Goal: Information Seeking & Learning: Learn about a topic

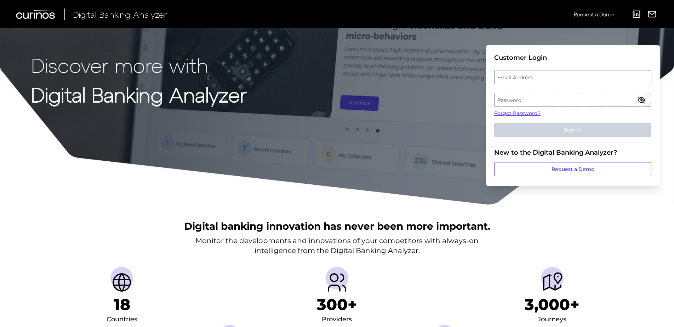
click at [529, 78] on label "Email Address" at bounding box center [572, 77] width 156 height 13
click at [529, 78] on input "email" at bounding box center [572, 77] width 157 height 14
type input "[PERSON_NAME][EMAIL_ADDRESS][DOMAIN_NAME]"
click at [556, 99] on label "Password" at bounding box center [572, 99] width 156 height 13
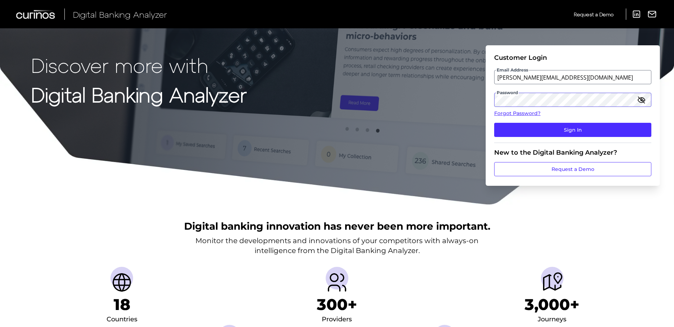
click at [494, 123] on button "Sign In" at bounding box center [572, 130] width 157 height 14
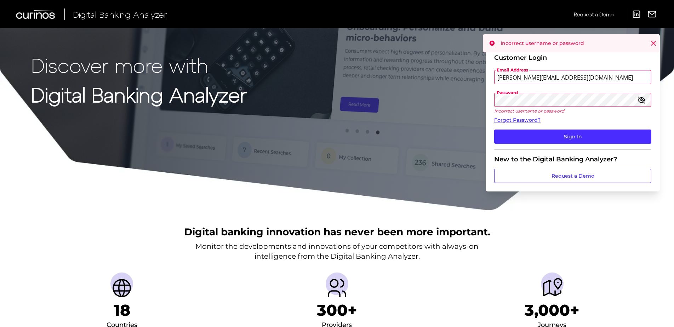
click at [493, 102] on form "Customer Login Email Address [PERSON_NAME][EMAIL_ADDRESS][DOMAIN_NAME] Password…" at bounding box center [573, 118] width 174 height 146
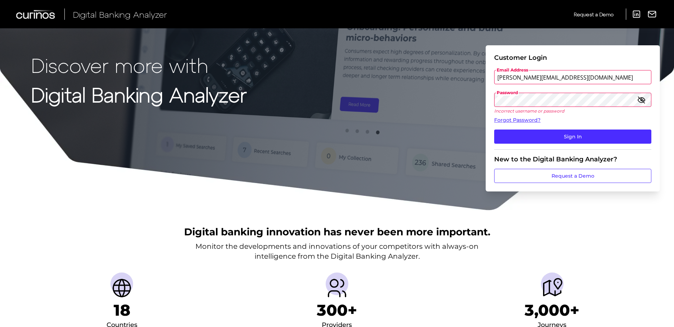
click at [494, 130] on button "Sign In" at bounding box center [572, 137] width 157 height 14
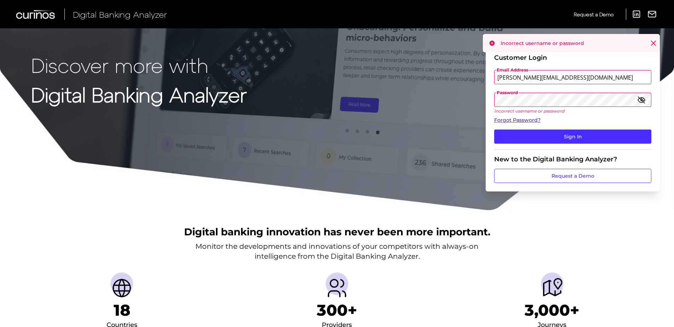
click at [507, 121] on link "Forgot Password?" at bounding box center [572, 119] width 157 height 7
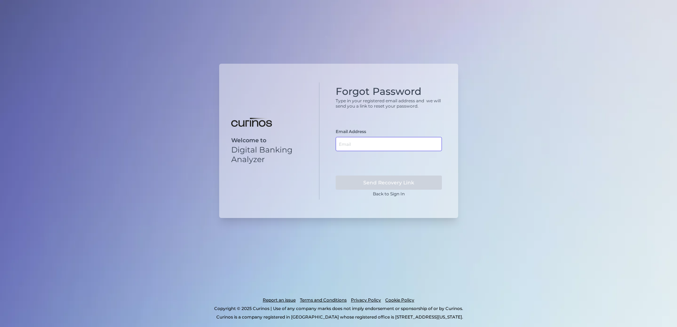
click at [384, 143] on input "text" at bounding box center [389, 144] width 106 height 14
type input "[PERSON_NAME].jelfs@"
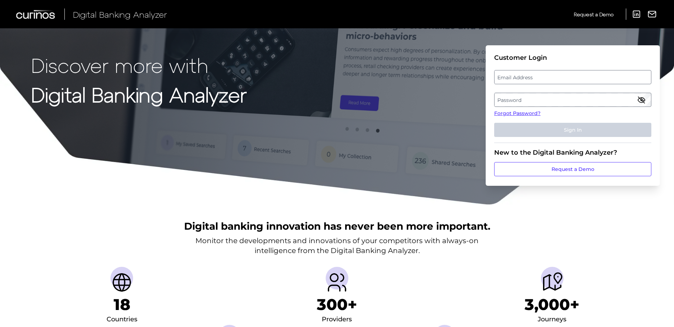
click at [511, 80] on label "Email Address" at bounding box center [572, 77] width 156 height 13
click at [511, 80] on input "email" at bounding box center [572, 77] width 157 height 14
type input "[PERSON_NAME][EMAIL_ADDRESS][DOMAIN_NAME]"
click at [519, 101] on label "Password" at bounding box center [572, 99] width 156 height 13
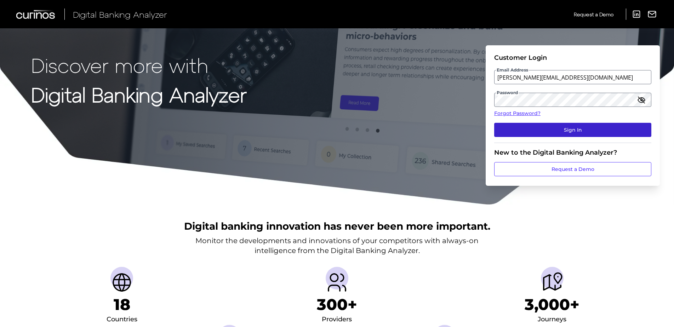
click at [577, 131] on button "Sign In" at bounding box center [572, 130] width 157 height 14
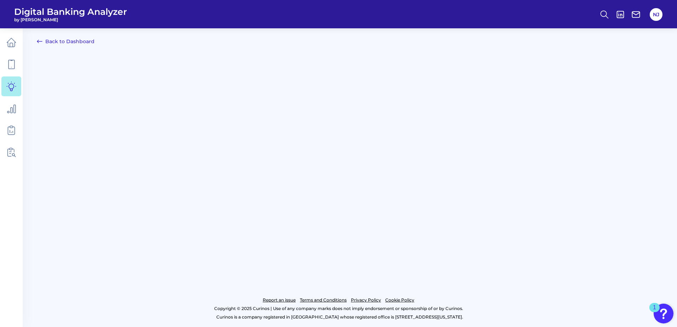
click at [71, 44] on link "Back to Dashboard" at bounding box center [66, 41] width 58 height 8
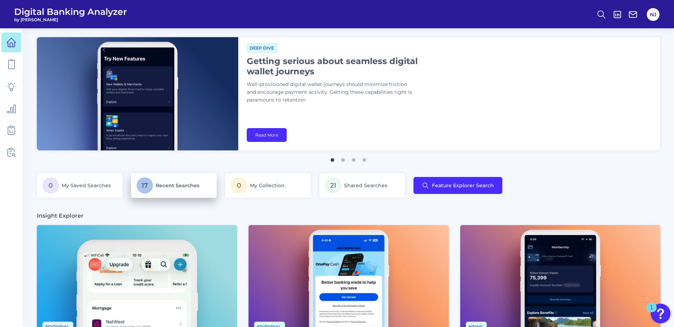
click at [155, 182] on p "17 Recent Searches" at bounding box center [174, 185] width 74 height 16
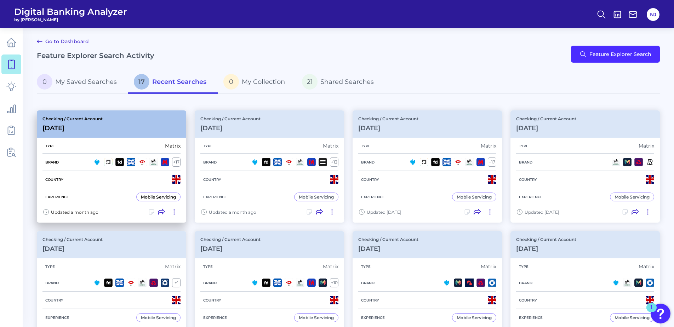
click at [54, 126] on h3 "[DATE]" at bounding box center [72, 128] width 60 height 8
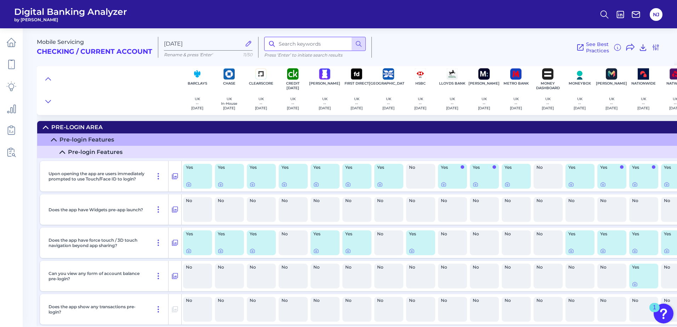
click at [291, 44] on input at bounding box center [315, 44] width 102 height 14
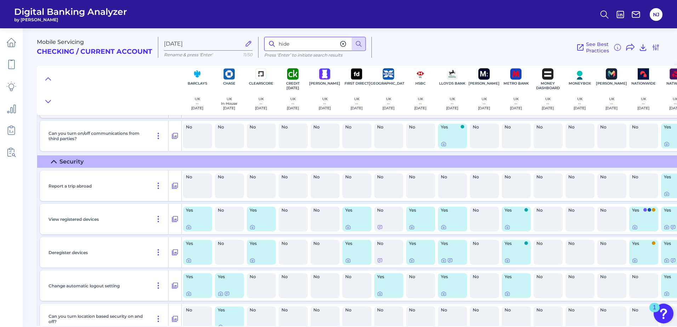
scroll to position [7658, 0]
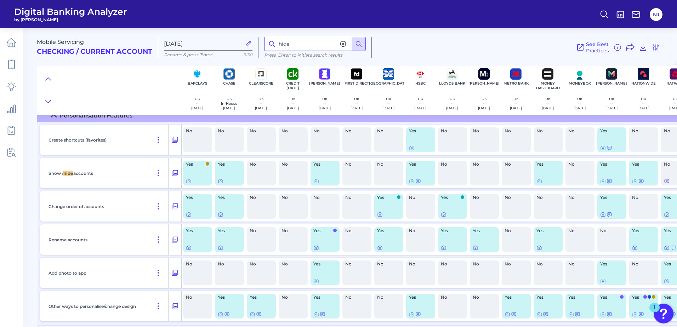
click at [283, 42] on input "hide" at bounding box center [315, 44] width 102 height 14
type input "balance"
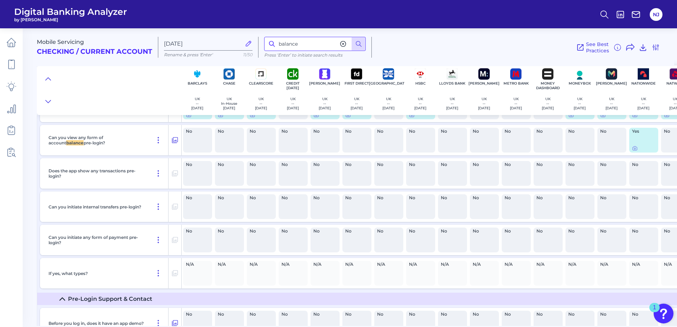
scroll to position [103, 0]
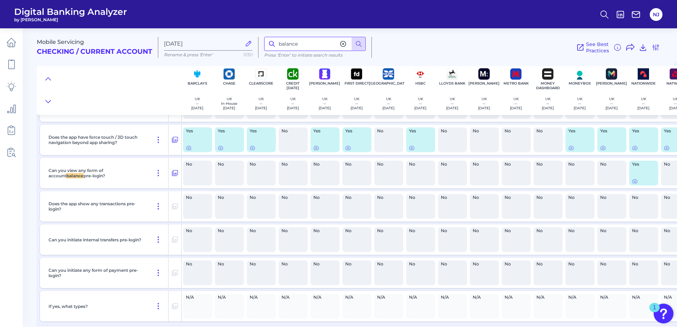
click at [309, 45] on input "balance" at bounding box center [315, 44] width 102 height 14
click at [360, 45] on line at bounding box center [361, 46] width 2 height 2
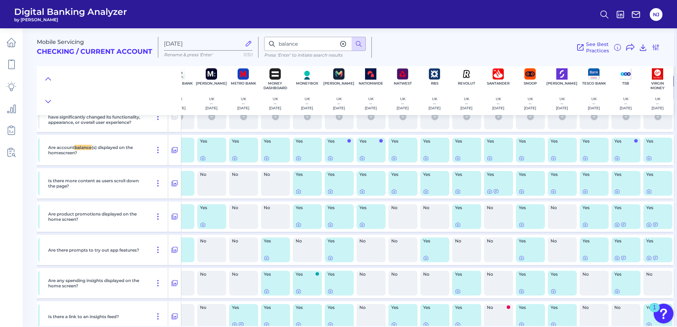
scroll to position [1310, 275]
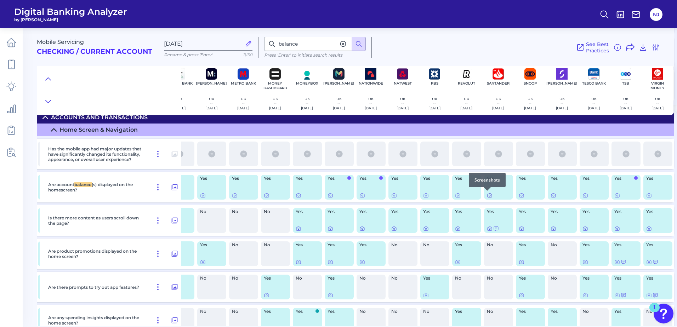
click at [488, 194] on icon at bounding box center [489, 196] width 4 height 4
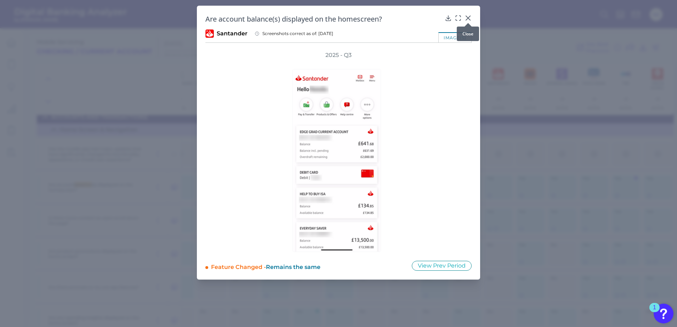
click at [467, 19] on icon at bounding box center [468, 18] width 4 height 4
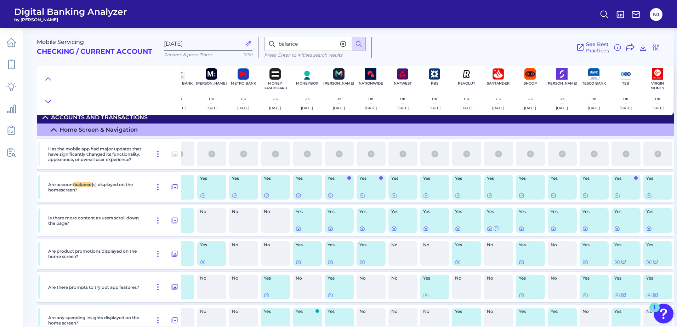
click at [54, 51] on h2 "Checking / Current Account" at bounding box center [94, 52] width 115 height 8
click at [15, 42] on icon at bounding box center [11, 43] width 10 height 10
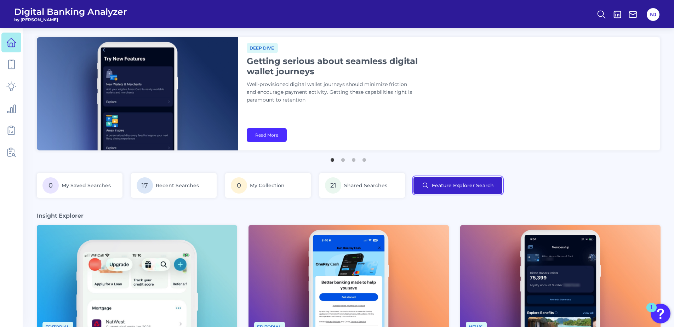
click at [446, 187] on button "Feature Explorer Search" at bounding box center [457, 185] width 89 height 17
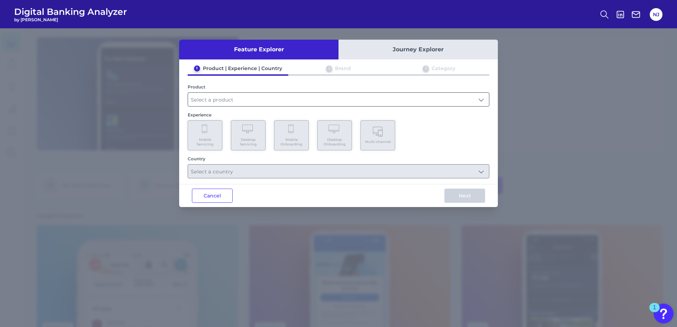
click at [251, 98] on input "text" at bounding box center [338, 99] width 301 height 13
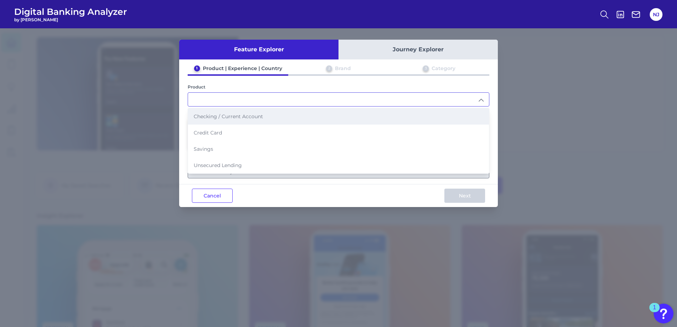
click at [240, 119] on span "Checking / Current Account" at bounding box center [228, 116] width 69 height 6
type input "Checking / Current Account"
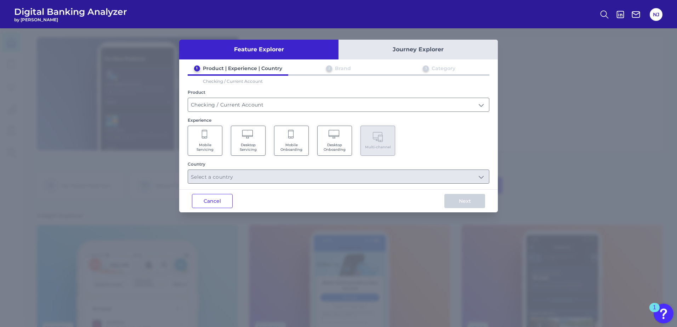
click at [208, 138] on Servicing "Mobile Servicing" at bounding box center [205, 141] width 35 height 30
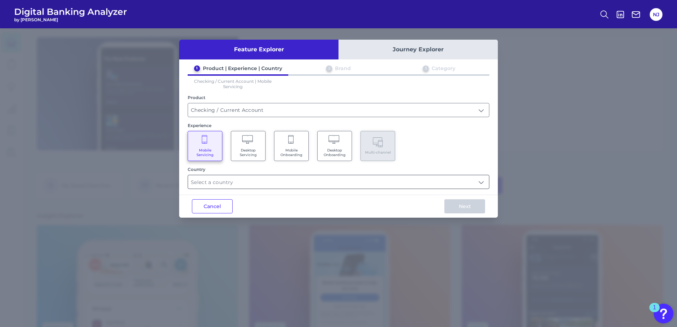
click at [242, 183] on input "text" at bounding box center [338, 181] width 301 height 13
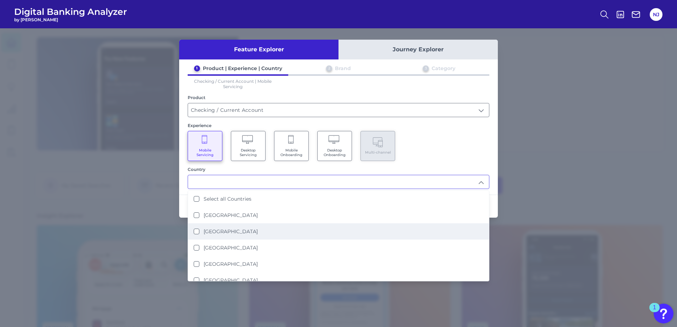
click at [217, 233] on label "[GEOGRAPHIC_DATA]" at bounding box center [231, 231] width 54 height 6
type input "[GEOGRAPHIC_DATA]"
click at [481, 157] on div "Mobile Servicing Desktop Servicing Mobile Onboarding Desktop Onboarding Multi-c…" at bounding box center [339, 146] width 302 height 30
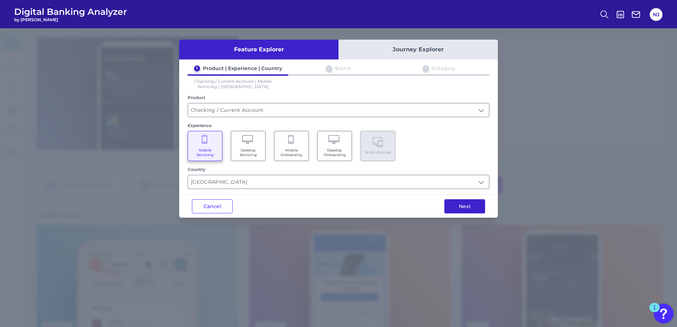
click at [464, 207] on button "Next" at bounding box center [464, 206] width 41 height 14
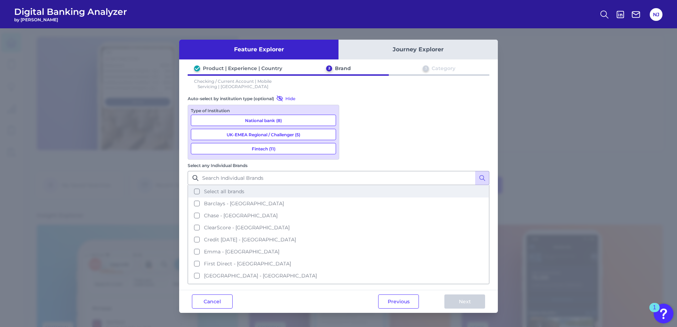
click at [351, 185] on button "Select all brands" at bounding box center [338, 191] width 300 height 12
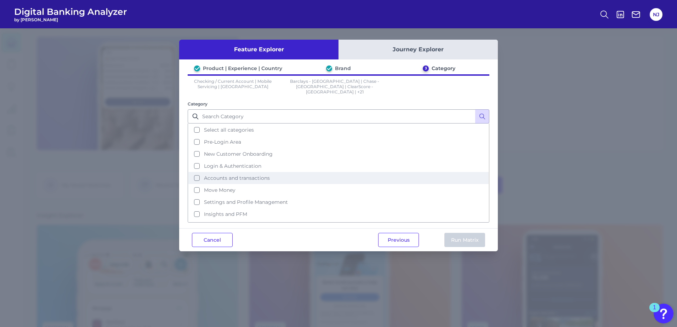
click at [194, 174] on button "Accounts and transactions" at bounding box center [338, 178] width 300 height 12
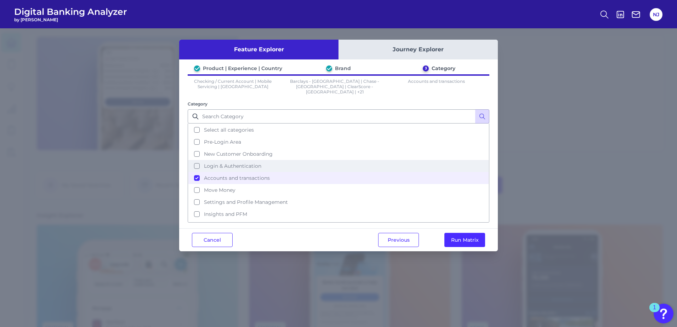
scroll to position [34, 0]
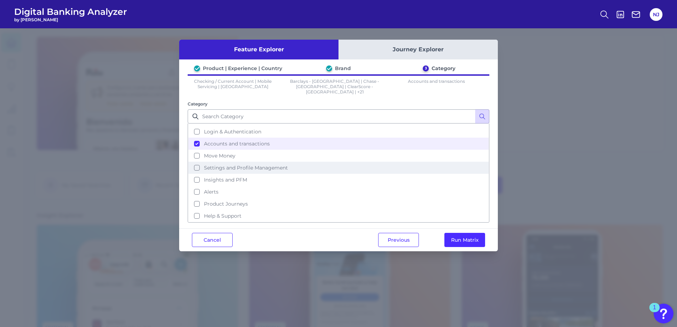
click at [269, 165] on span "Settings and Profile Management" at bounding box center [246, 168] width 84 height 6
click at [457, 236] on button "Run Matrix" at bounding box center [464, 240] width 41 height 14
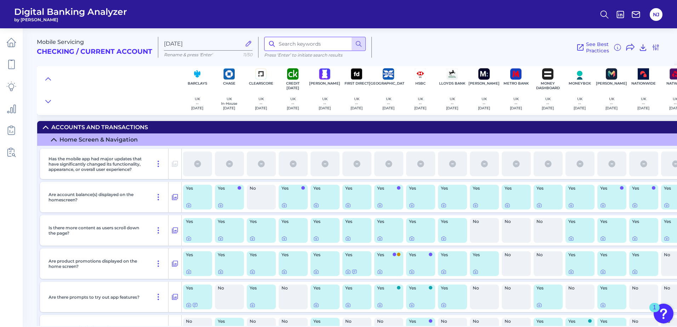
click at [302, 43] on input at bounding box center [315, 44] width 102 height 14
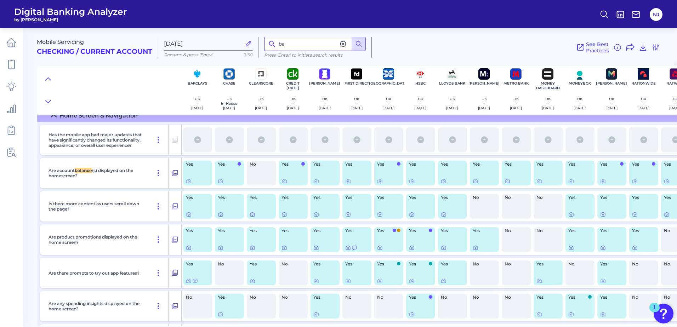
type input "b"
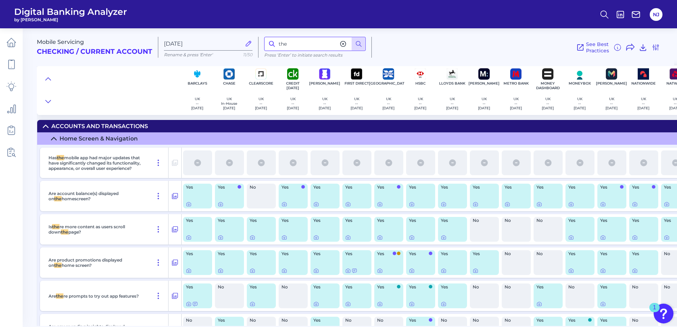
scroll to position [0, 0]
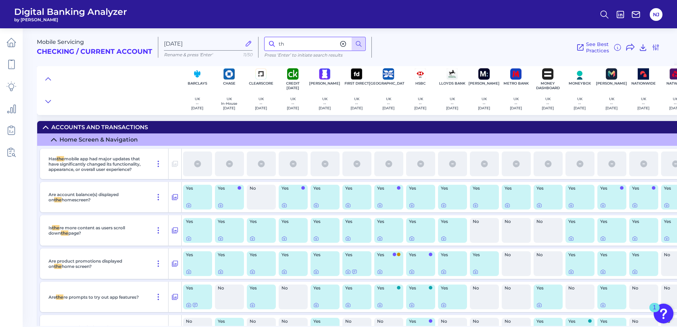
type input "t"
type input "b"
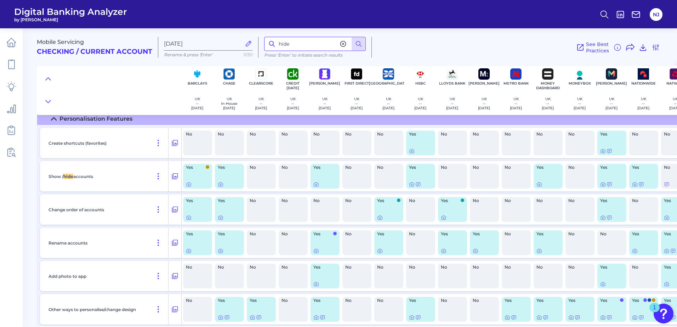
scroll to position [3133, 0]
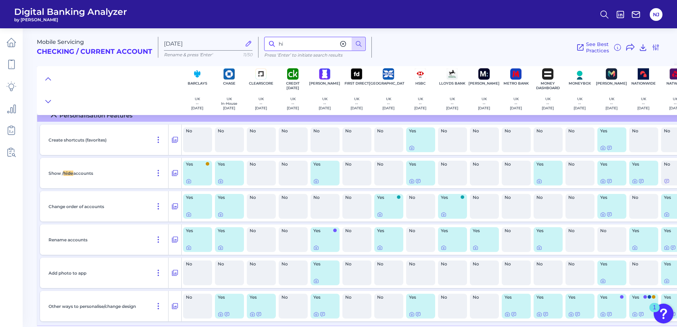
type input "h"
type input "balance"
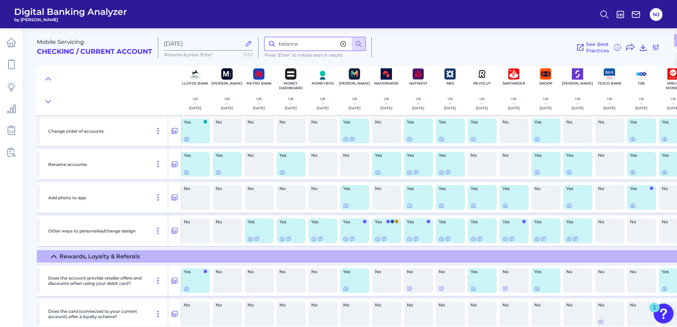
scroll to position [3208, 275]
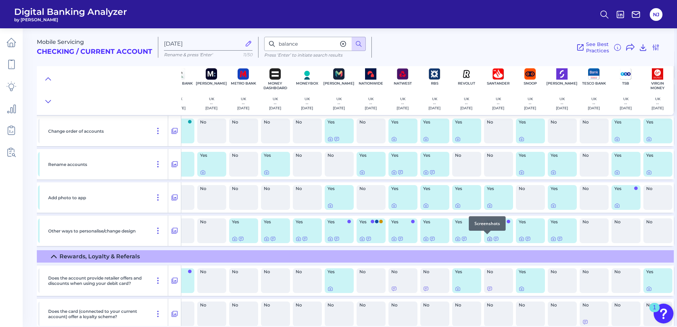
click at [488, 240] on icon at bounding box center [490, 239] width 6 height 6
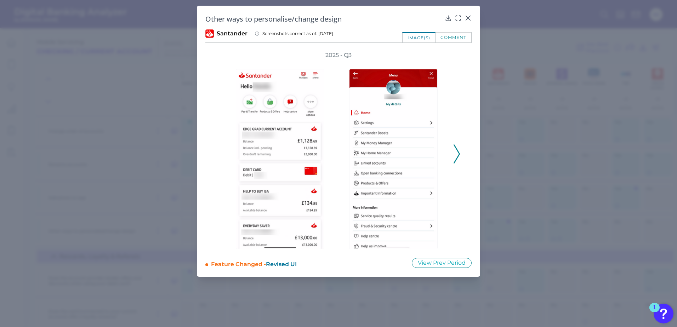
click at [453, 154] on icon at bounding box center [456, 153] width 6 height 19
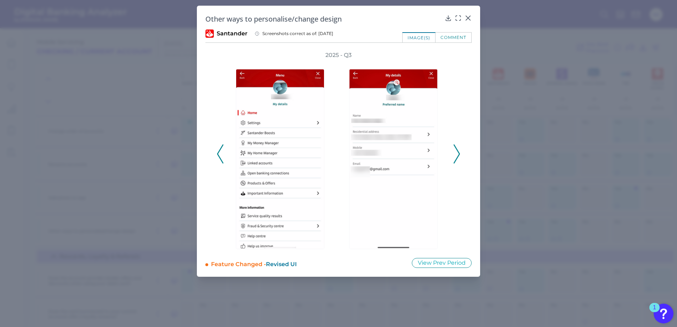
click at [453, 154] on icon at bounding box center [456, 153] width 6 height 19
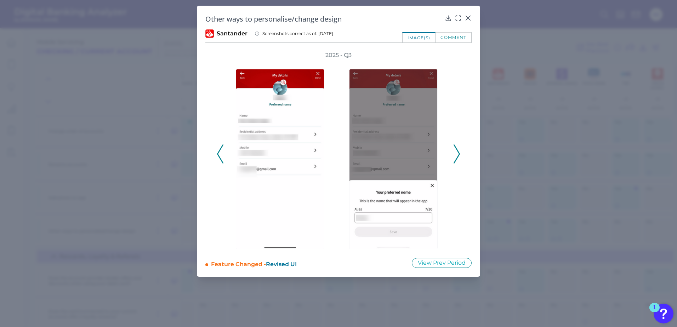
click at [453, 36] on div "comment" at bounding box center [453, 37] width 36 height 10
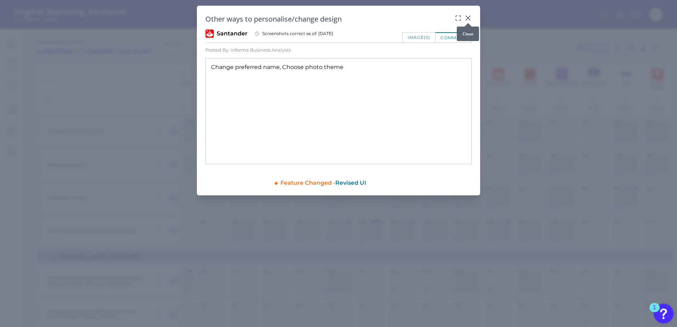
click at [469, 17] on icon at bounding box center [468, 18] width 4 height 4
